Goal: Register for event/course: Sign up to attend an event or enroll in a course

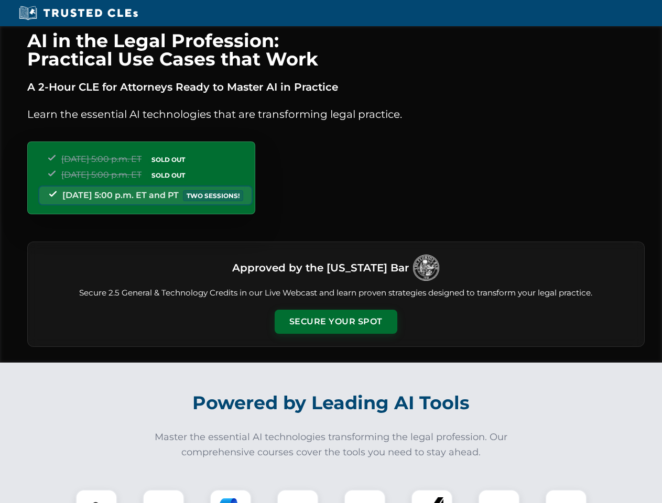
click at [335, 322] on button "Secure Your Spot" at bounding box center [336, 322] width 123 height 24
click at [96, 496] on img at bounding box center [96, 510] width 30 height 30
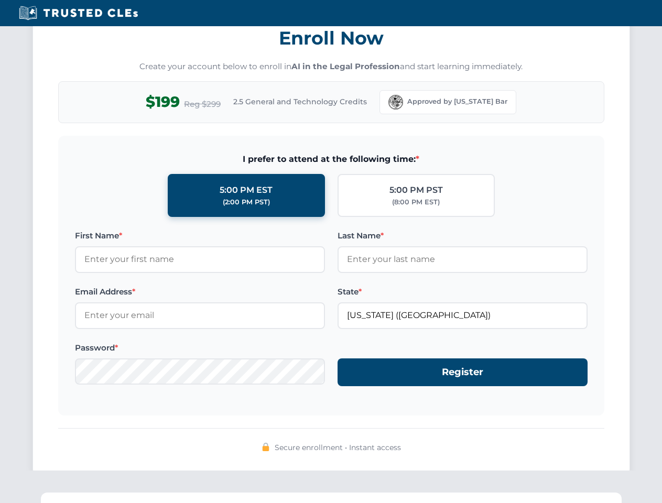
scroll to position [1029, 0]
